Goal: Navigation & Orientation: Find specific page/section

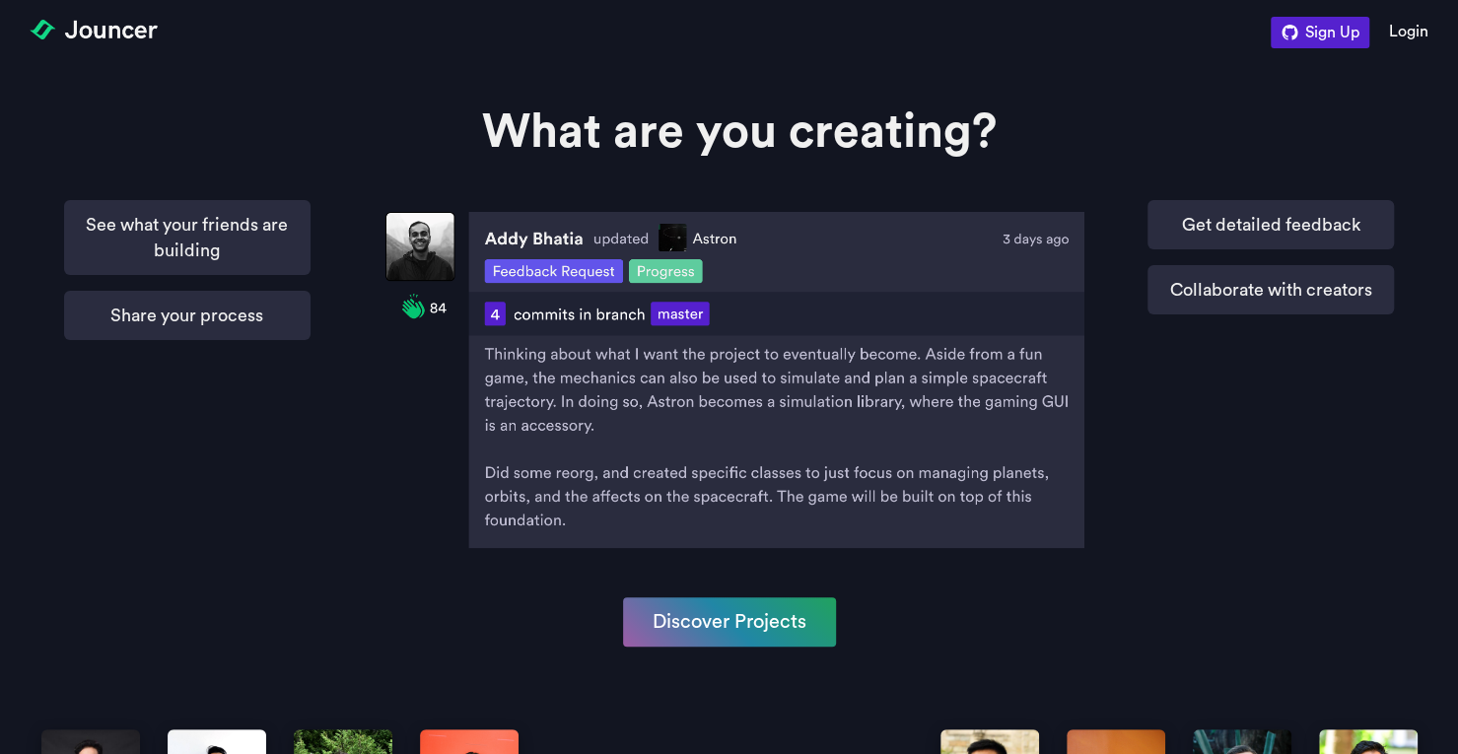
click at [66, 21] on img at bounding box center [94, 30] width 128 height 20
click at [669, 620] on link "Discover Projects" at bounding box center [729, 619] width 213 height 49
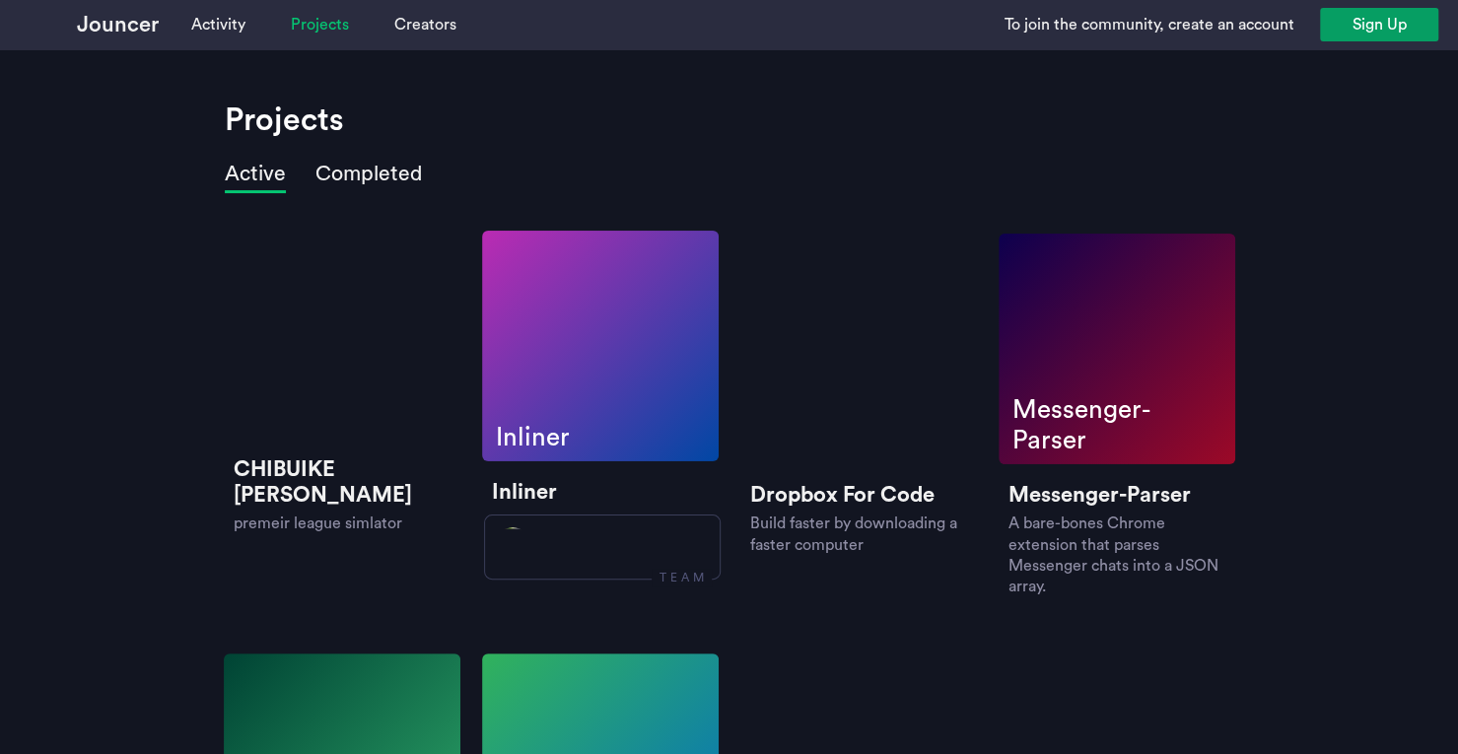
scroll to position [26, 0]
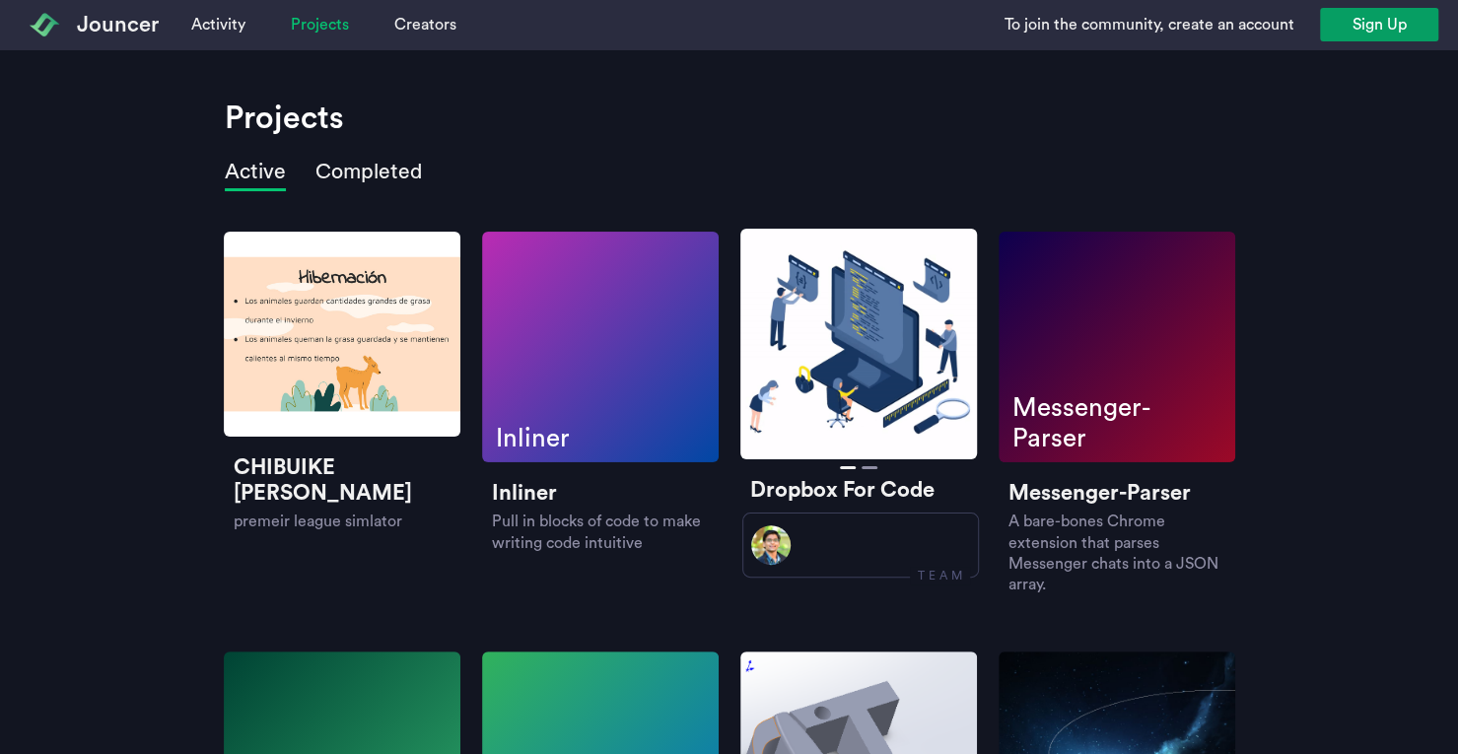
click at [791, 393] on div at bounding box center [858, 344] width 237 height 231
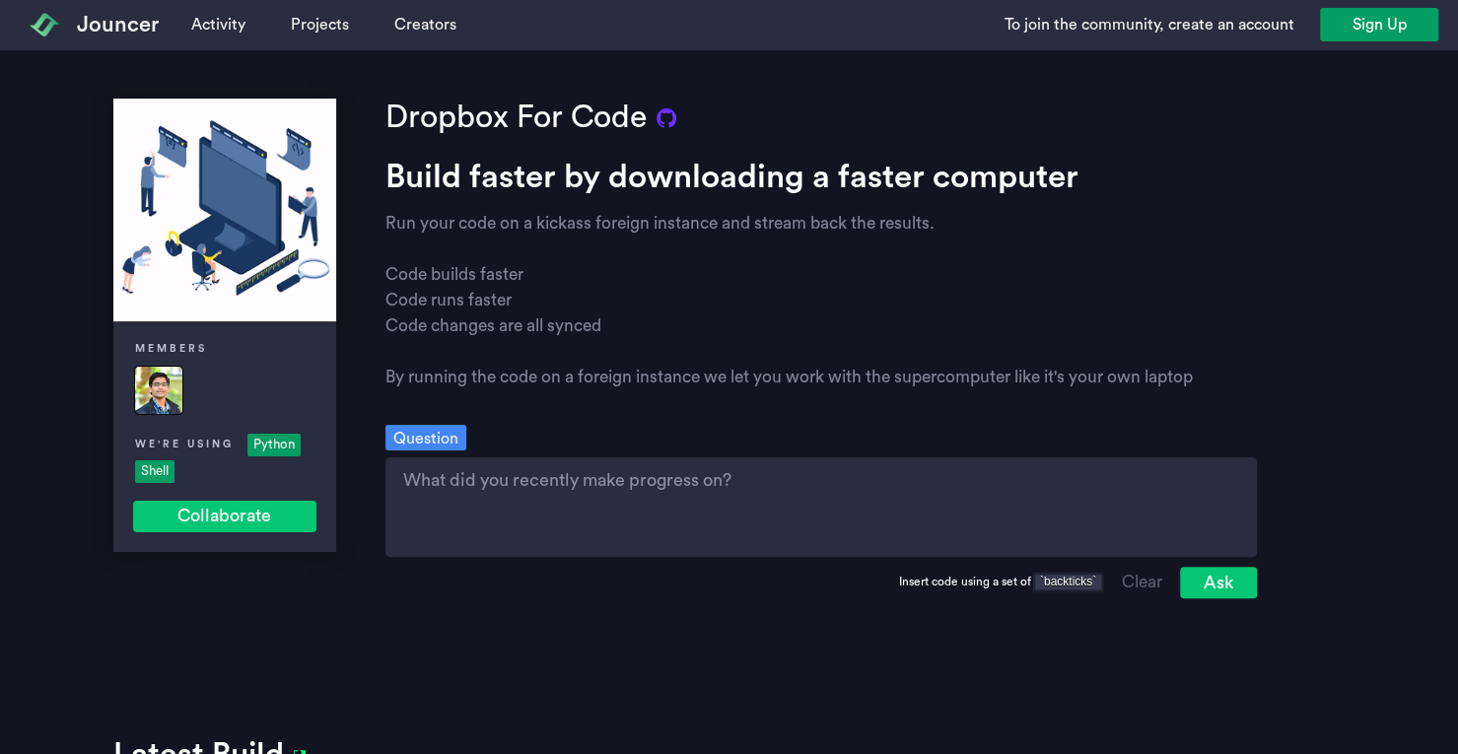
click at [657, 107] on icon at bounding box center [667, 119] width 20 height 32
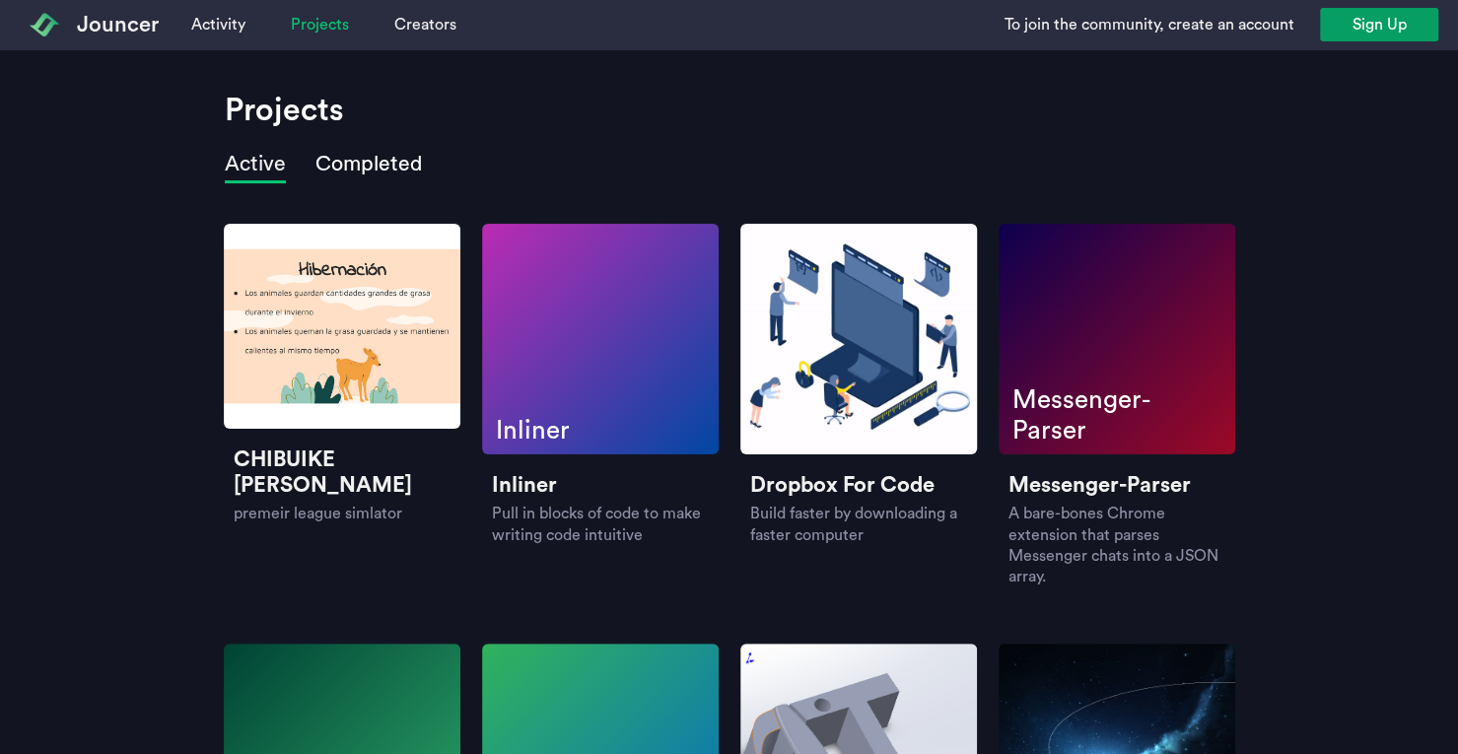
click at [377, 163] on link "Completed" at bounding box center [369, 166] width 107 height 35
